Goal: Task Accomplishment & Management: Manage account settings

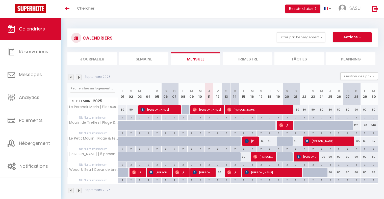
checkbox input "false"
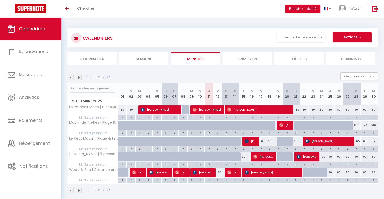
checkbox input "false"
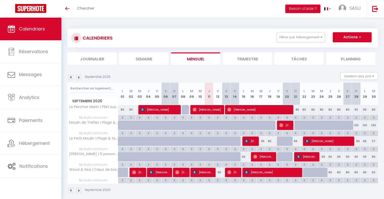
checkbox input "false"
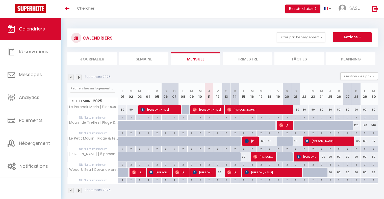
checkbox input "false"
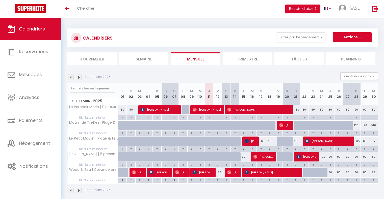
checkbox input "false"
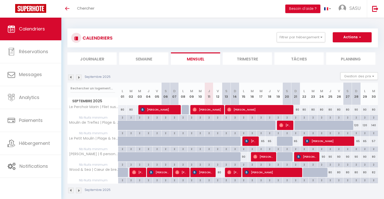
checkbox input "false"
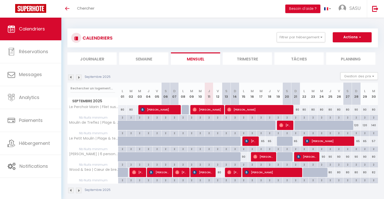
checkbox input "false"
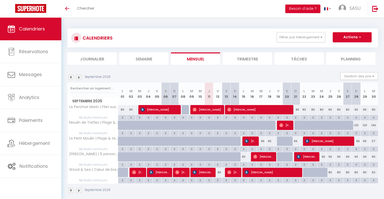
checkbox input "false"
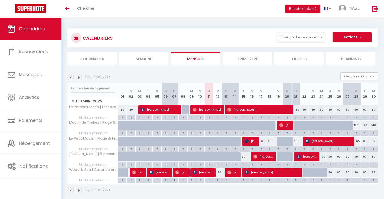
checkbox input "false"
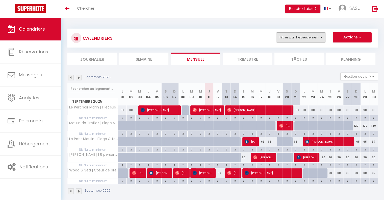
click at [297, 42] on button "Filtrer par hébergement" at bounding box center [301, 37] width 48 height 10
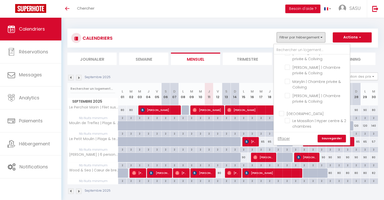
scroll to position [163, 0]
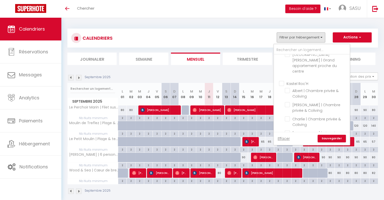
click at [280, 80] on input "Kastel Roc'H" at bounding box center [317, 82] width 76 height 5
checkbox input "true"
checkbox input "false"
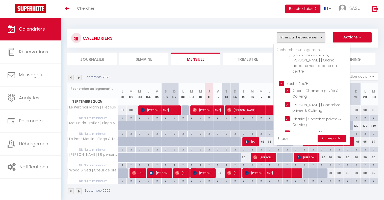
checkbox input "false"
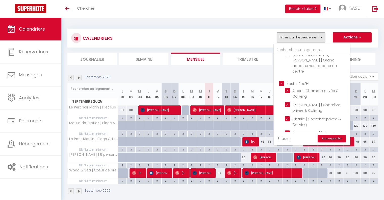
checkbox input "false"
checkbox input "true"
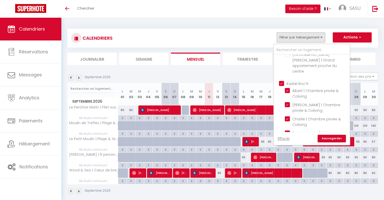
checkbox input "true"
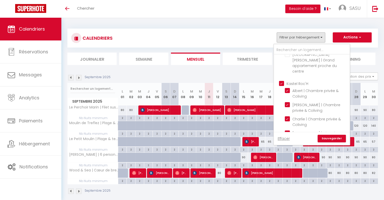
checkbox input "false"
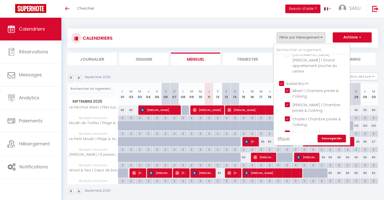
checkbox input "false"
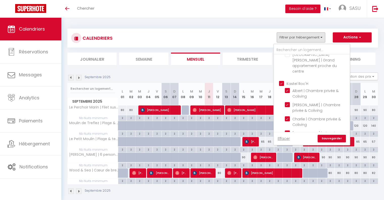
checkbox input "false"
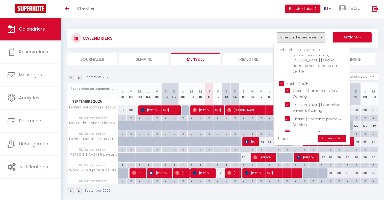
checkbox input "false"
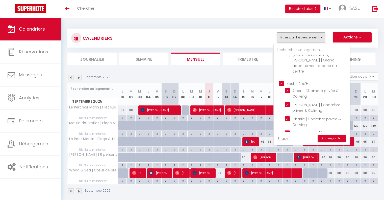
checkbox input "false"
click at [331, 138] on link "Sauvegarder" at bounding box center [331, 138] width 28 height 8
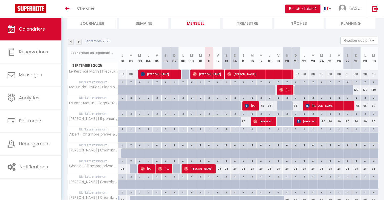
scroll to position [0, 0]
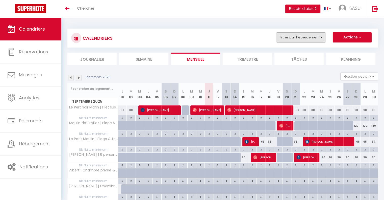
click at [304, 42] on button "Filtrer par hébergement" at bounding box center [301, 37] width 48 height 10
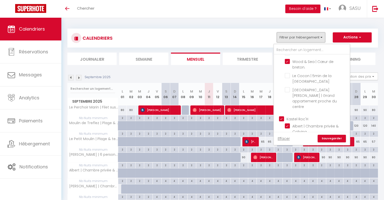
scroll to position [126, 0]
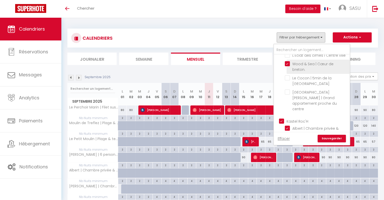
click at [287, 61] on input "Wood & Sea | Cœur de breton." at bounding box center [316, 63] width 63 height 5
checkbox input "false"
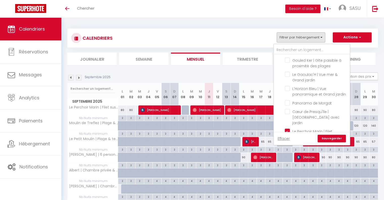
scroll to position [553, 0]
click at [288, 130] on input "Le Perchoir Marin | Filet suspendu & Terrasse" at bounding box center [316, 132] width 63 height 5
checkbox input "false"
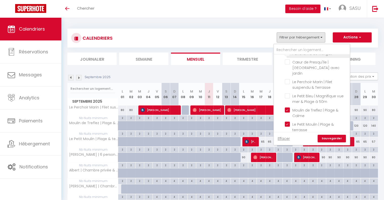
scroll to position [619, 0]
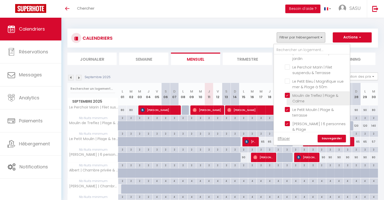
click at [287, 93] on input "Moulin de Treflez | Plage & Calme" at bounding box center [316, 95] width 63 height 5
checkbox input "false"
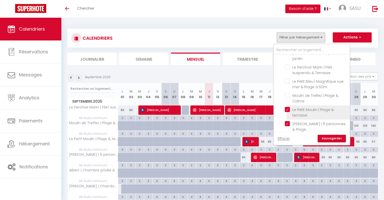
click at [287, 107] on input "Le Petit Moulin | Plage & terrasse" at bounding box center [316, 109] width 63 height 5
checkbox input "false"
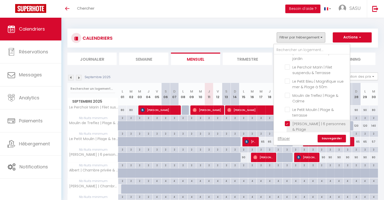
click at [287, 121] on input "[PERSON_NAME] | 6 personnes & Plage" at bounding box center [316, 123] width 63 height 5
checkbox input "false"
click at [326, 140] on link "Sauvegarder" at bounding box center [331, 138] width 28 height 8
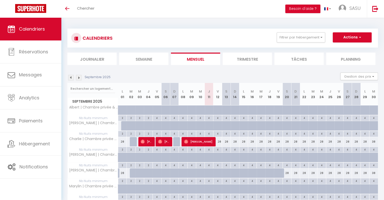
click at [70, 77] on img at bounding box center [71, 78] width 6 height 6
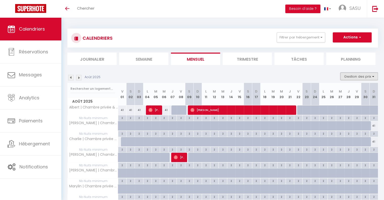
click at [372, 77] on button "Gestion des prix" at bounding box center [359, 76] width 38 height 8
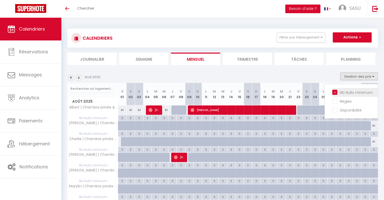
click at [334, 92] on input "Nb Nuits minimum" at bounding box center [354, 91] width 45 height 5
checkbox input "false"
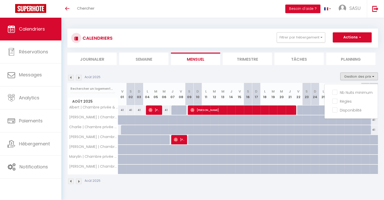
click at [212, 72] on section "Août 2025 Gestion des prix Nb Nuits minimum Règles Disponibilité Août 2025 V 01…" at bounding box center [222, 128] width 310 height 122
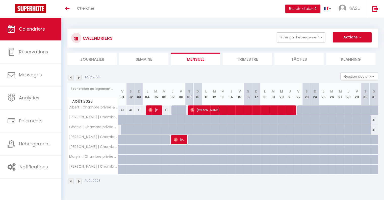
click at [71, 76] on img at bounding box center [71, 78] width 6 height 6
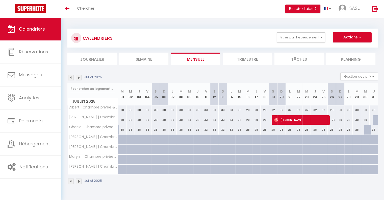
click at [79, 77] on img at bounding box center [79, 78] width 6 height 6
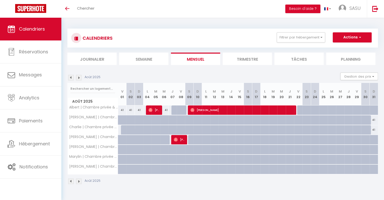
click at [79, 77] on img at bounding box center [79, 78] width 6 height 6
